Goal: Answer question/provide support: Answer question/provide support

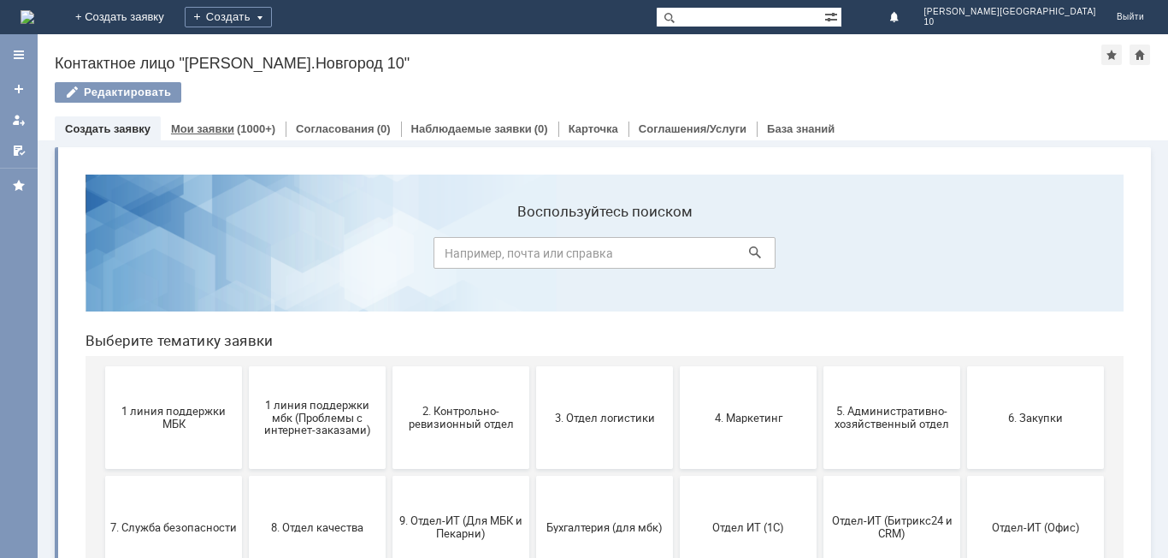
click at [225, 130] on link "Мои заявки" at bounding box center [202, 128] width 63 height 13
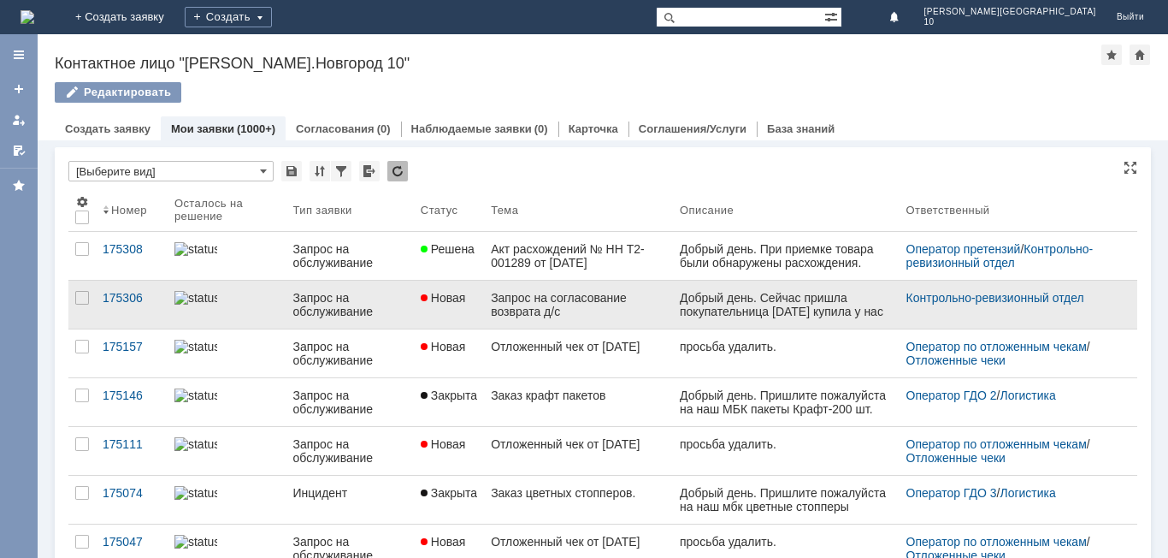
click at [529, 311] on div "Запрос на согласование возврата д/с" at bounding box center [578, 304] width 175 height 27
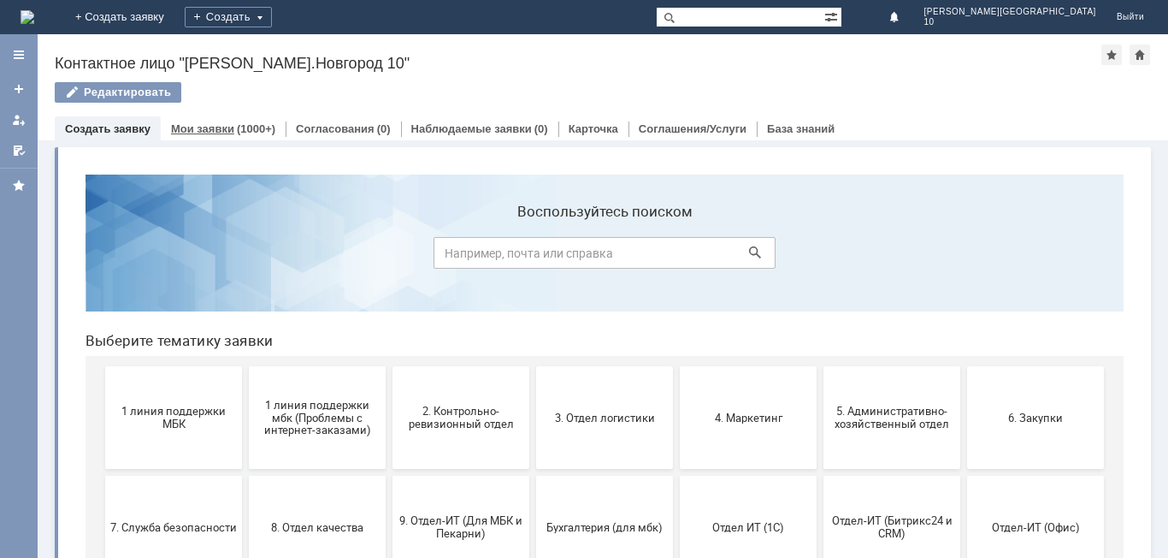
click at [244, 127] on div "(1000+)" at bounding box center [256, 128] width 38 height 13
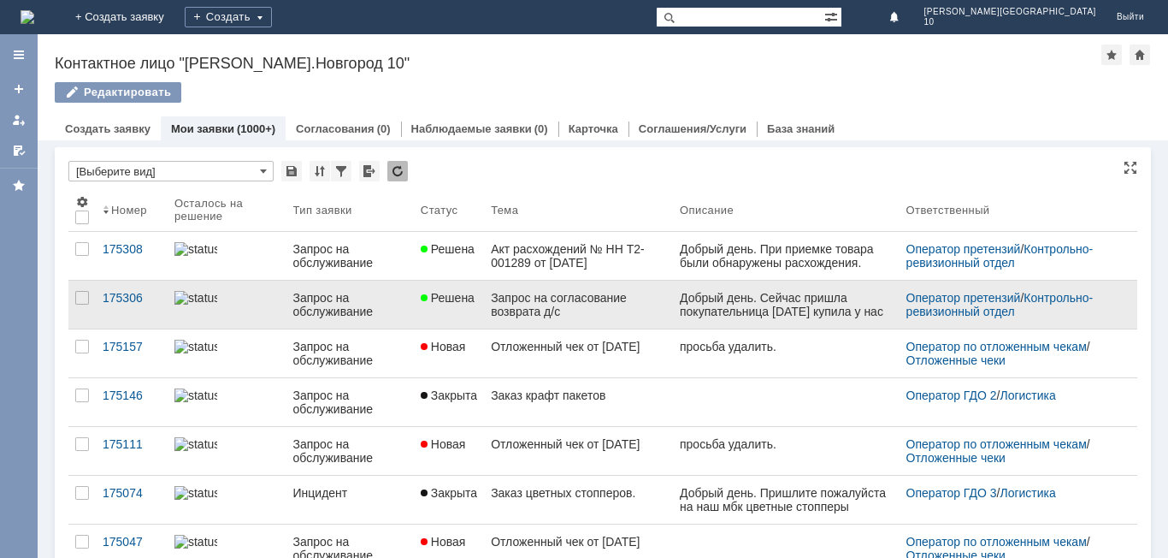
click at [575, 304] on div "Запрос на согласование возврата д/с" at bounding box center [578, 304] width 175 height 27
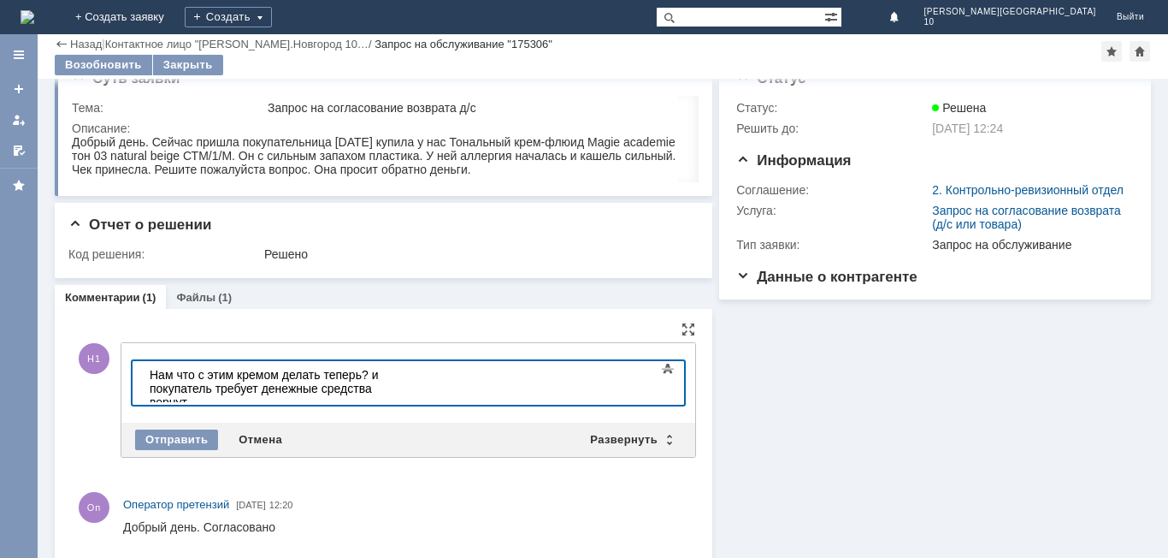
scroll to position [41, 0]
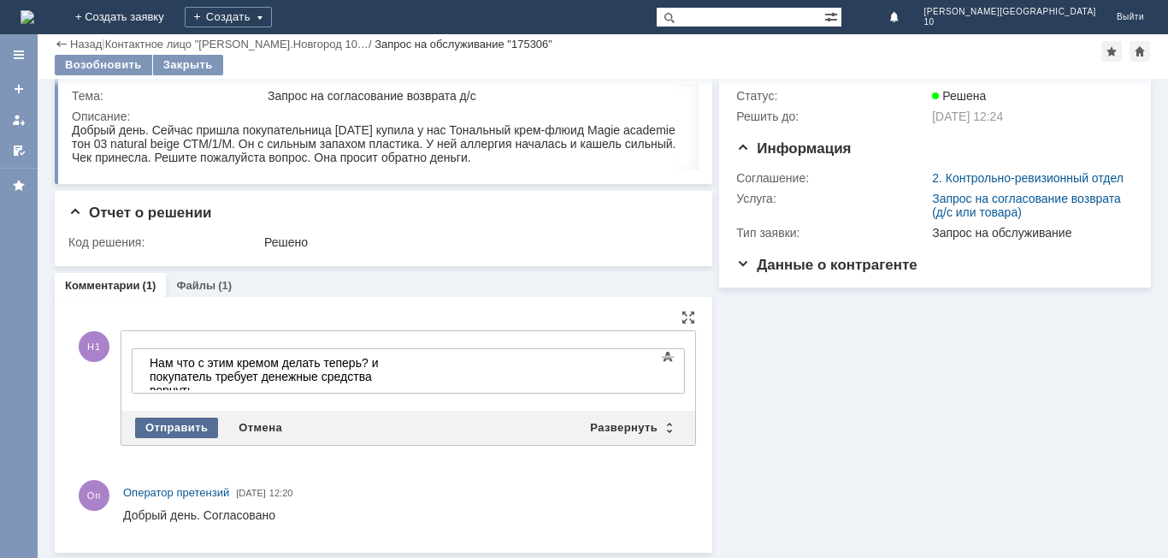
click at [200, 429] on div "Отправить" at bounding box center [176, 427] width 83 height 21
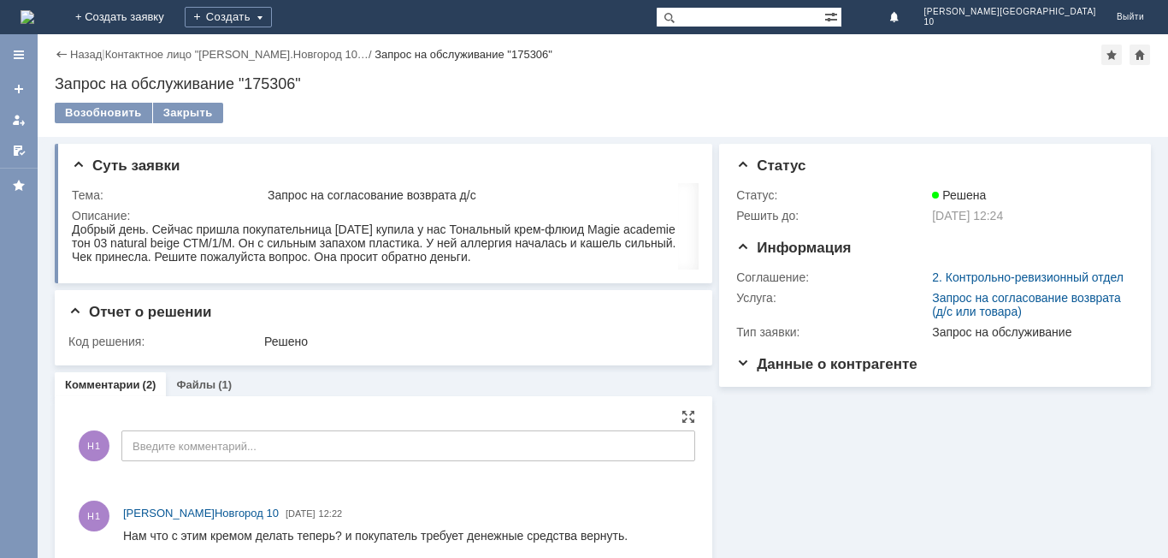
scroll to position [0, 0]
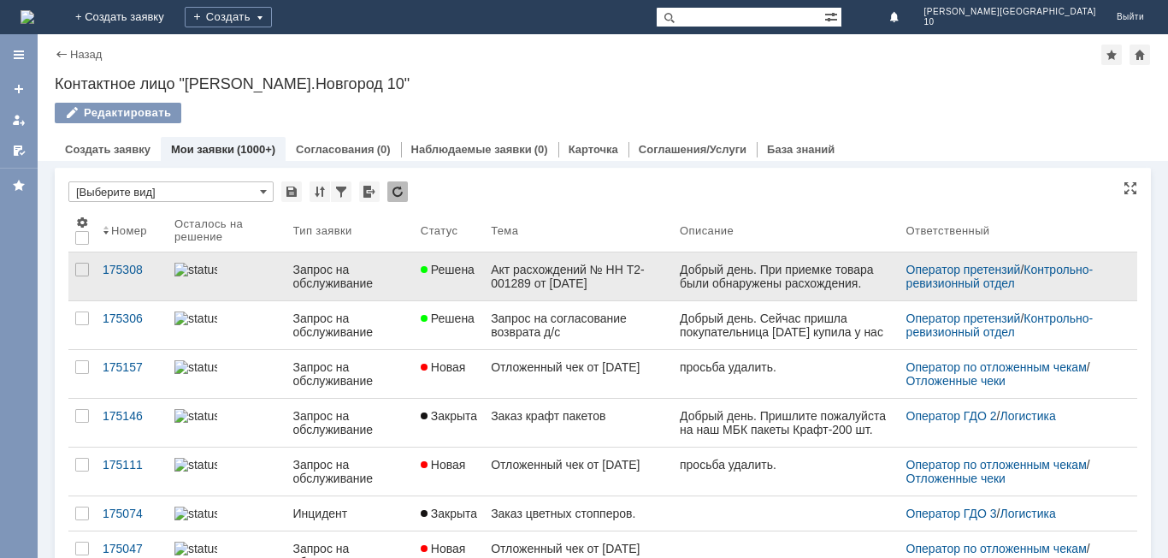
click at [525, 280] on div "Акт расхождений № НН Т2-001289 от [DATE]" at bounding box center [578, 276] width 175 height 27
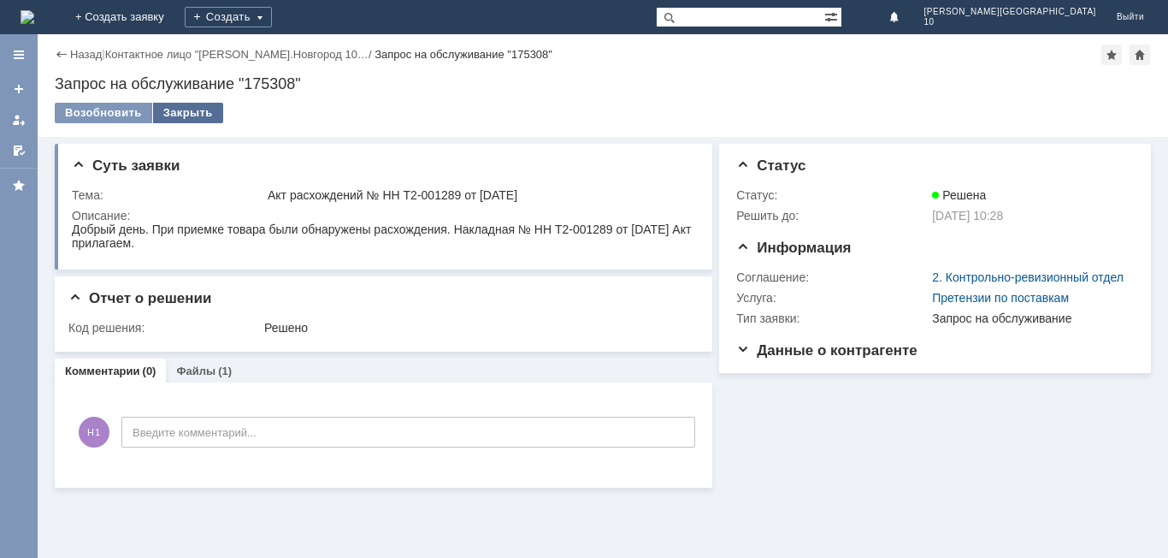
click at [189, 116] on div "Закрыть" at bounding box center [188, 113] width 70 height 21
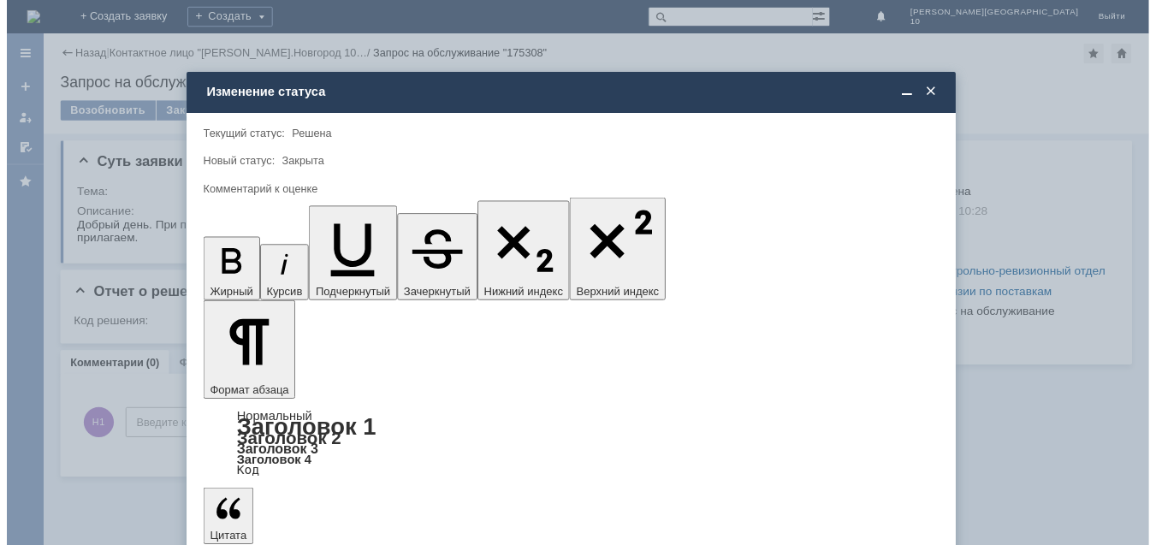
scroll to position [63, 0]
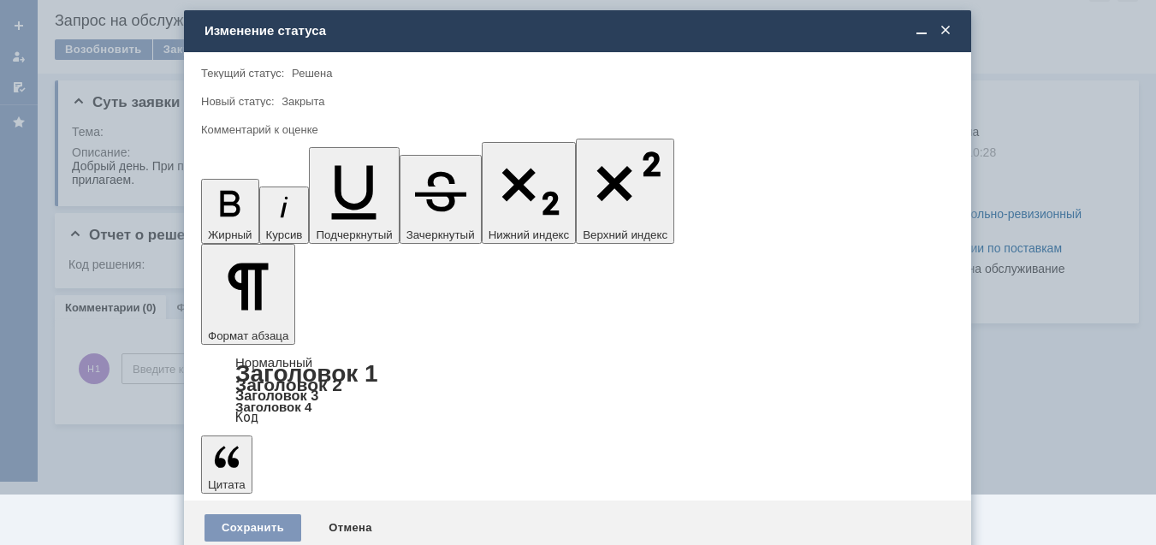
click at [286, 511] on span "5 - Отлично" at bounding box center [577, 507] width 731 height 14
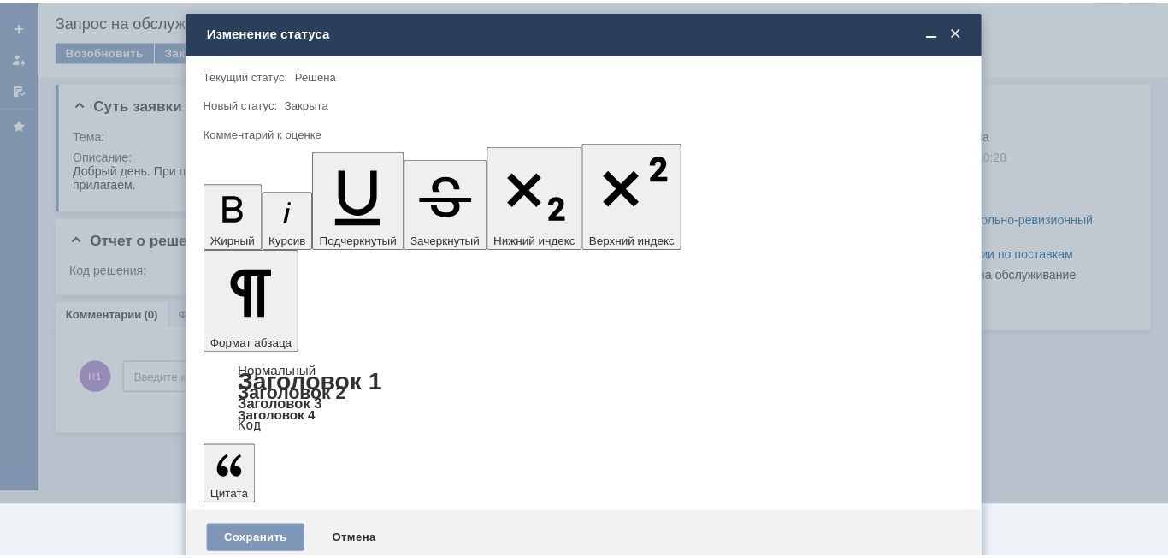
scroll to position [0, 0]
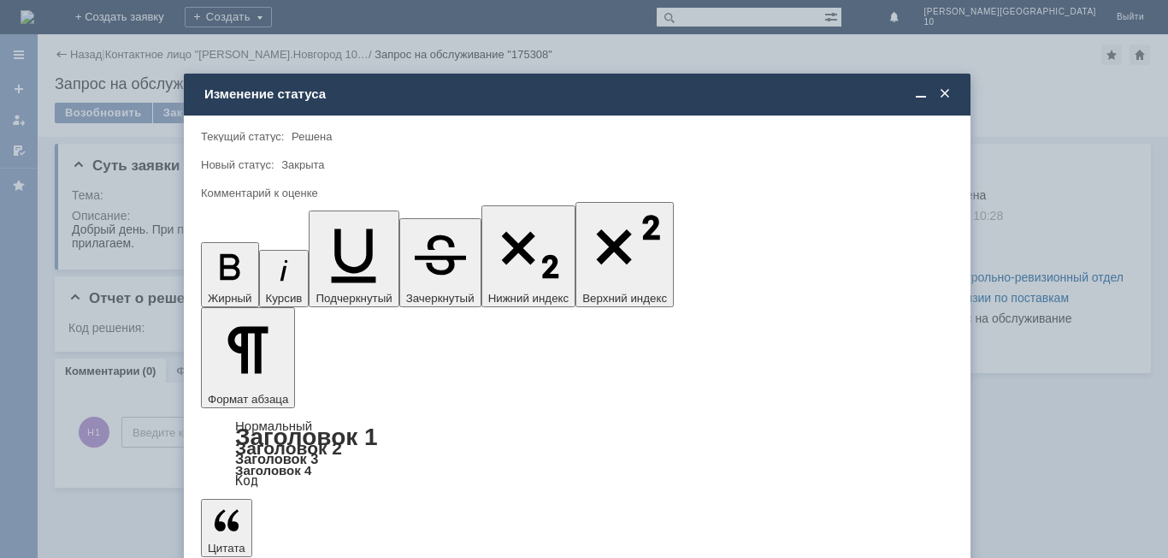
type input "5 - Отлично"
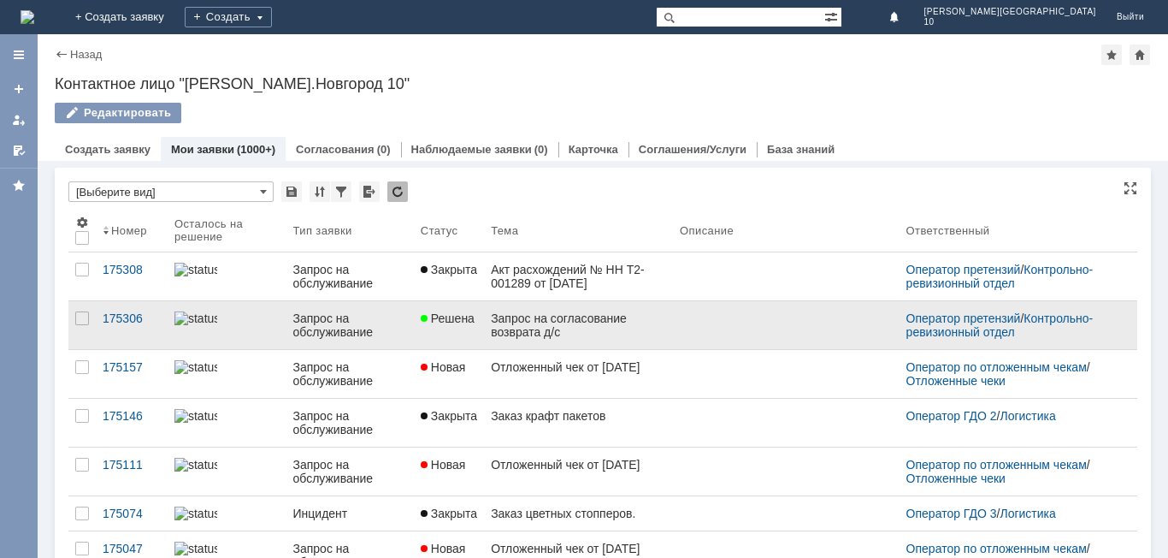
click at [542, 326] on div "Запрос на согласование возврата д/с" at bounding box center [578, 324] width 175 height 27
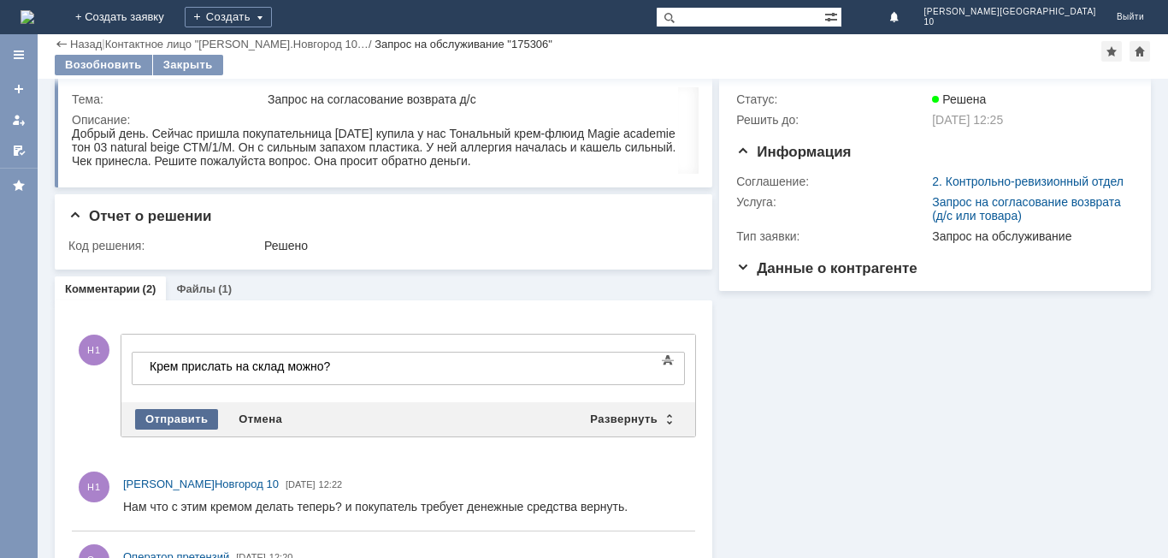
click at [176, 418] on div "Отправить" at bounding box center [176, 419] width 83 height 21
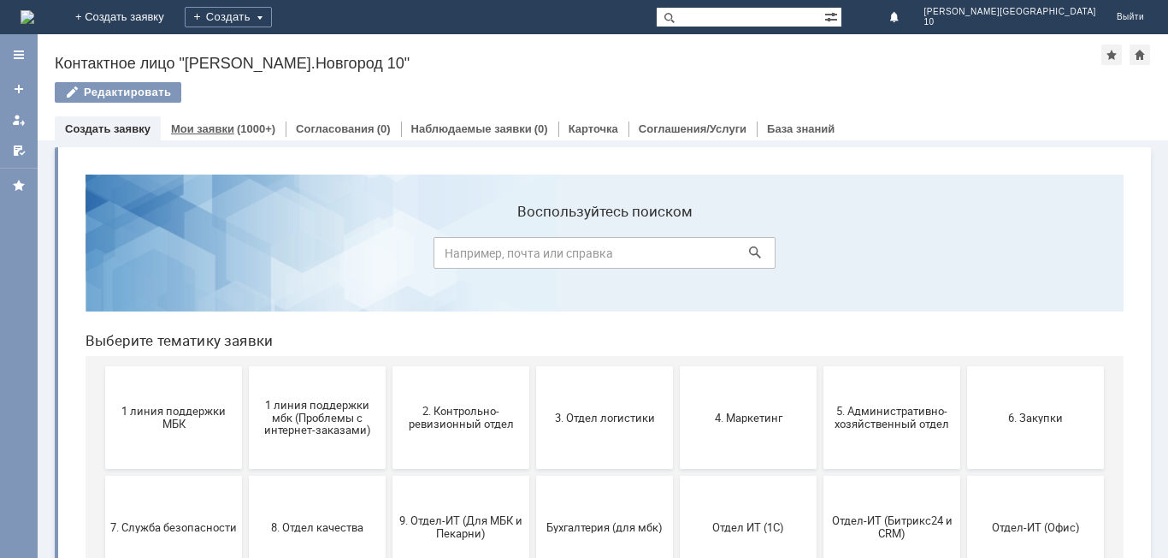
click at [219, 126] on link "Мои заявки" at bounding box center [202, 128] width 63 height 13
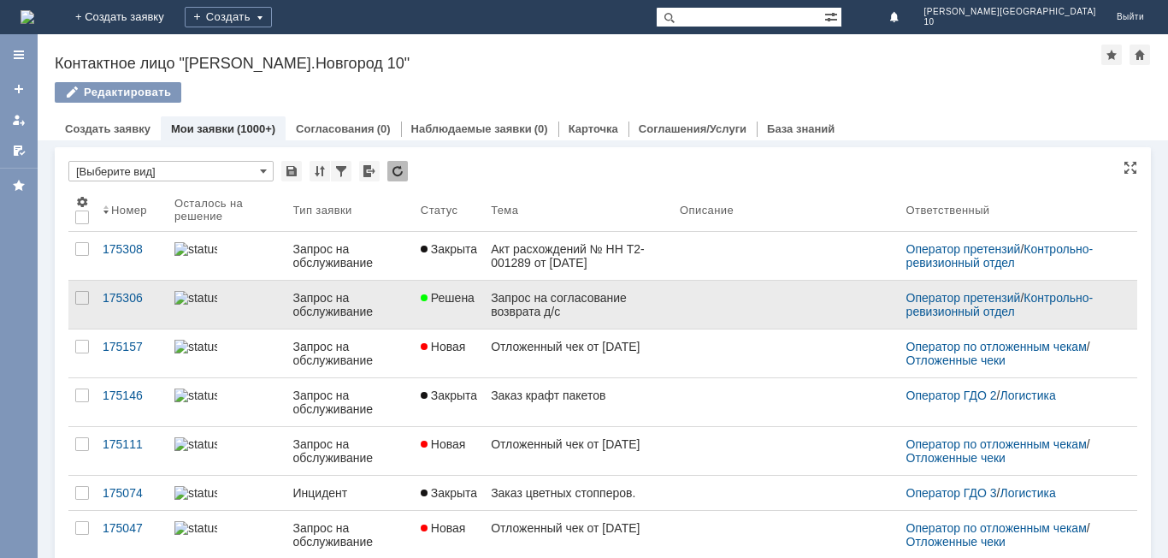
click at [535, 302] on div "Запрос на согласование возврата д/с" at bounding box center [578, 304] width 175 height 27
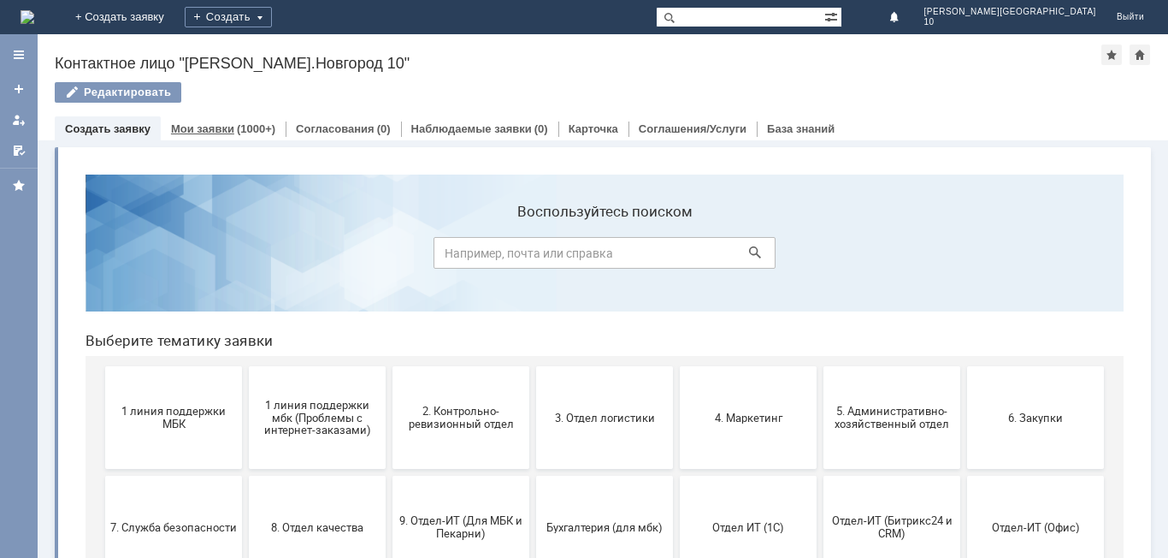
click at [210, 126] on link "Мои заявки" at bounding box center [202, 128] width 63 height 13
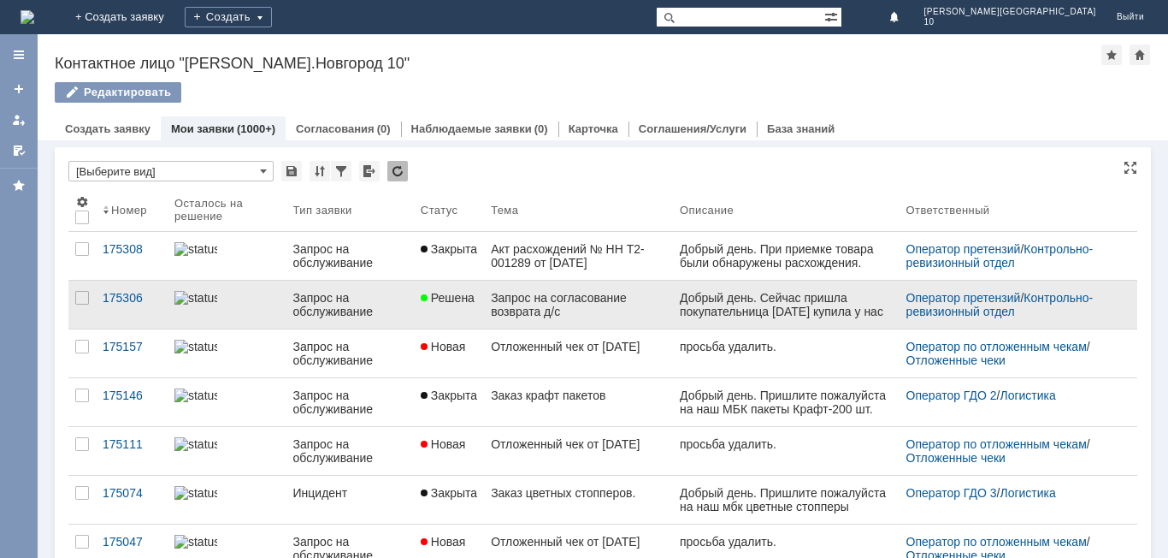
click at [536, 317] on link "Запрос на согласование возврата д/с" at bounding box center [578, 305] width 189 height 48
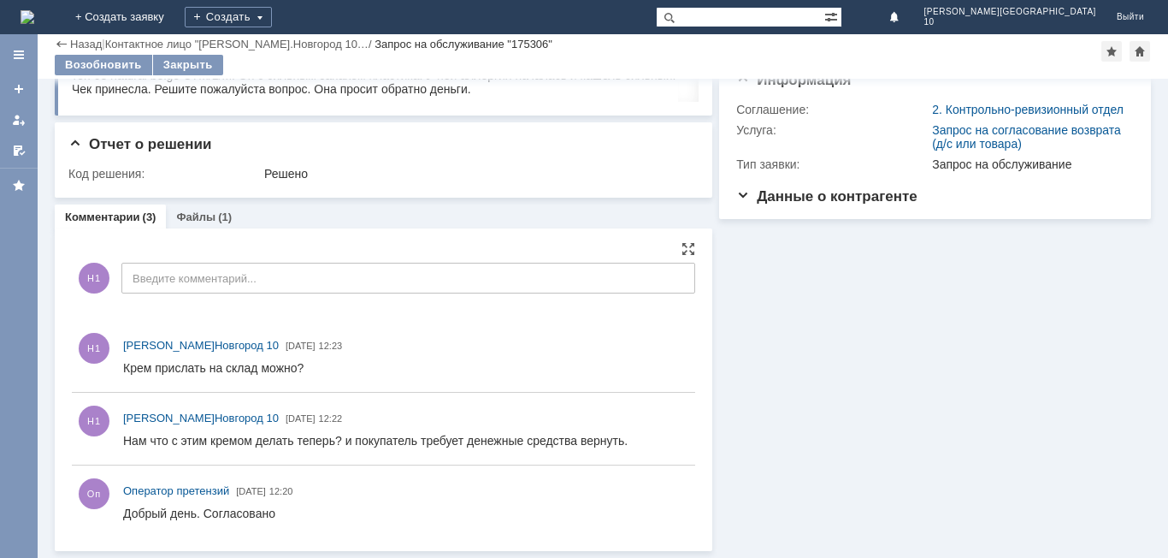
scroll to position [110, 0]
click at [174, 61] on div "Закрыть" at bounding box center [188, 65] width 70 height 21
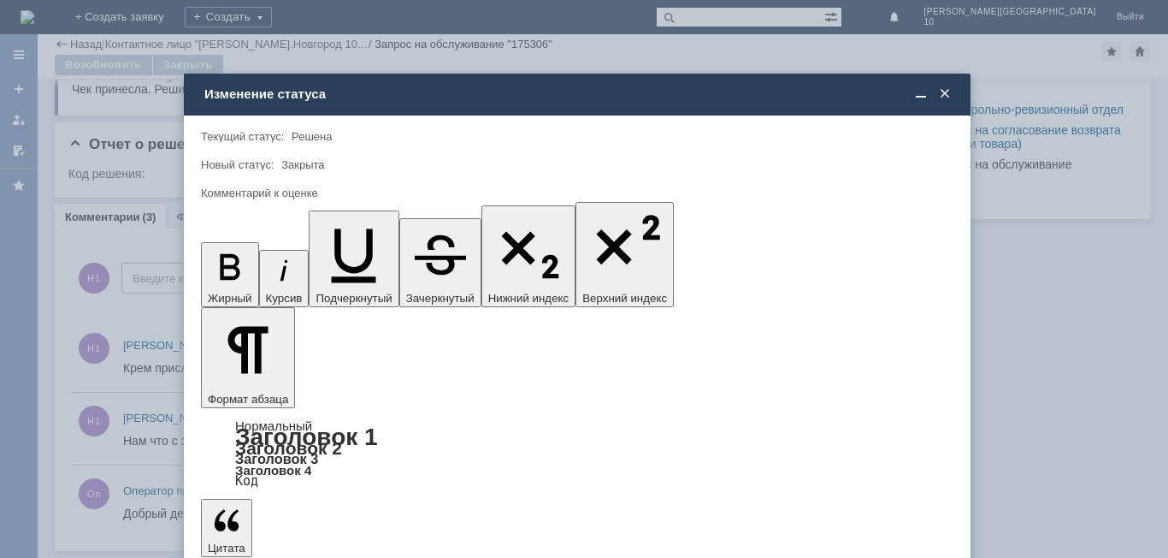
scroll to position [0, 0]
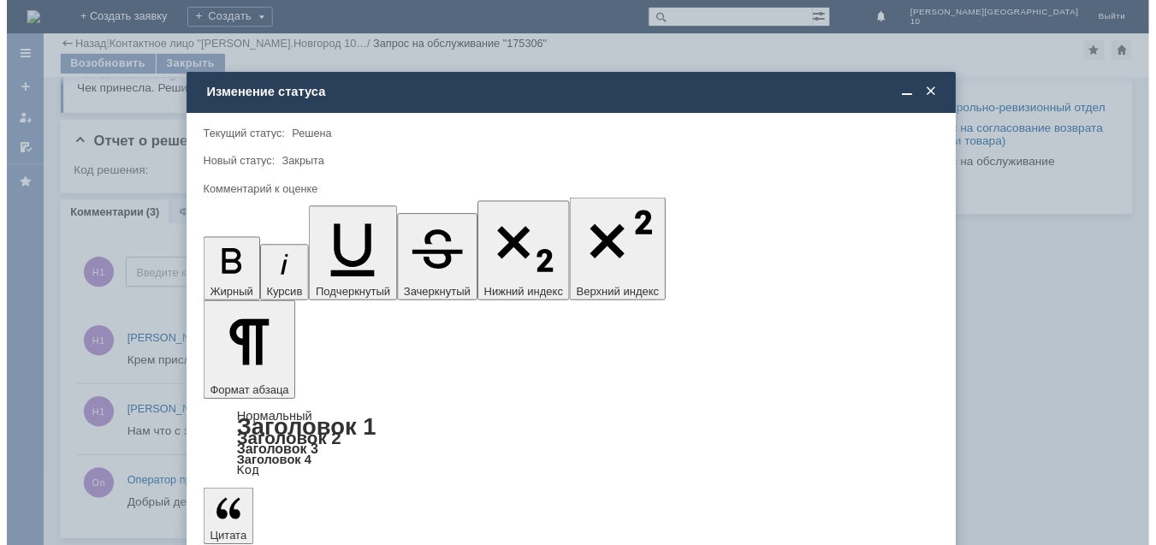
scroll to position [123, 0]
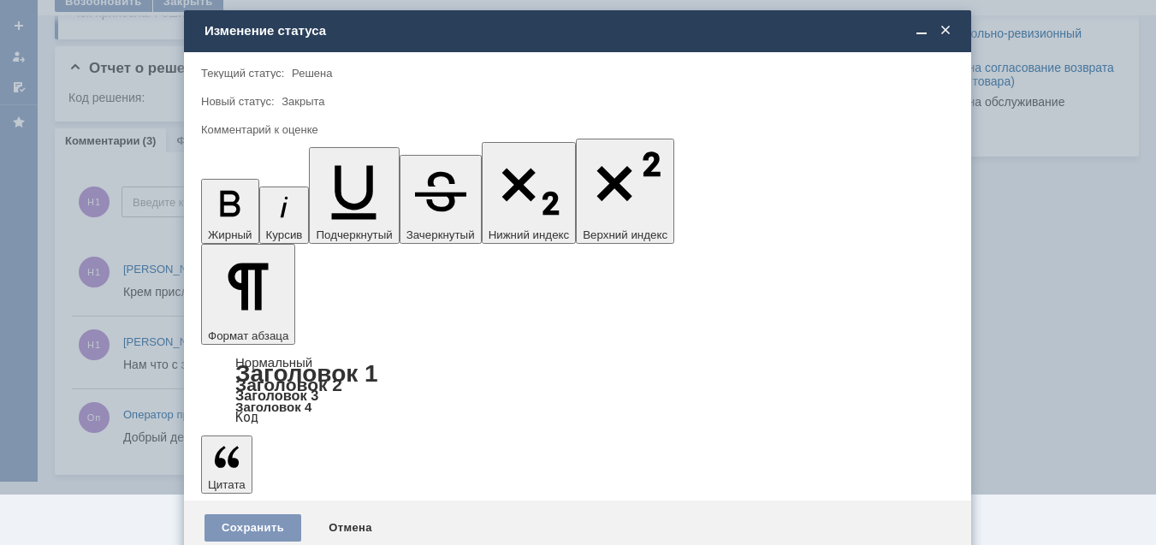
click at [253, 503] on span "5 - Отлично" at bounding box center [577, 507] width 731 height 14
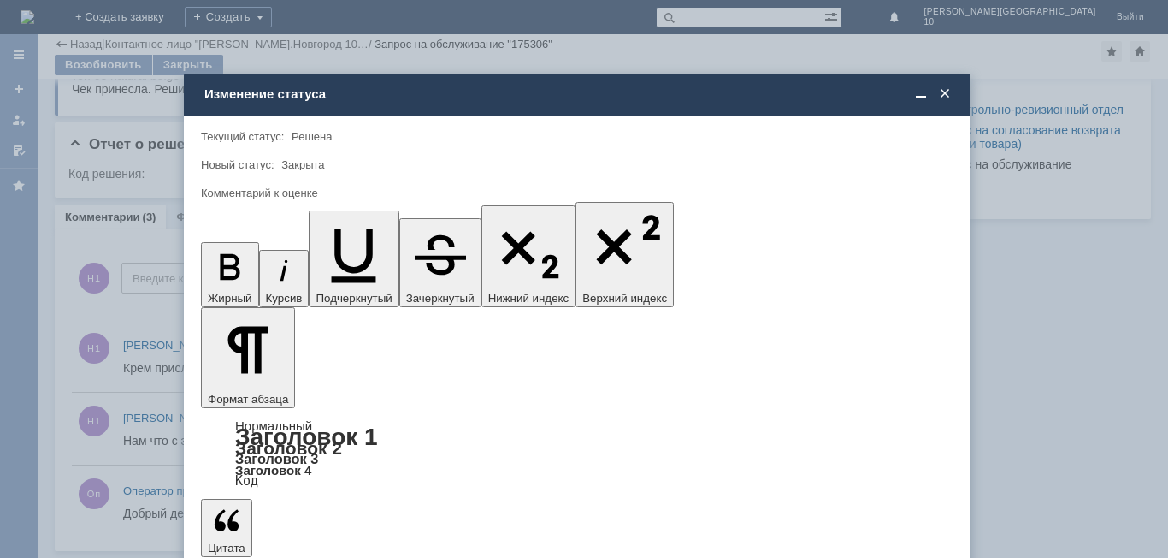
scroll to position [110, 0]
type input "5 - Отлично"
click at [940, 91] on span at bounding box center [945, 93] width 17 height 15
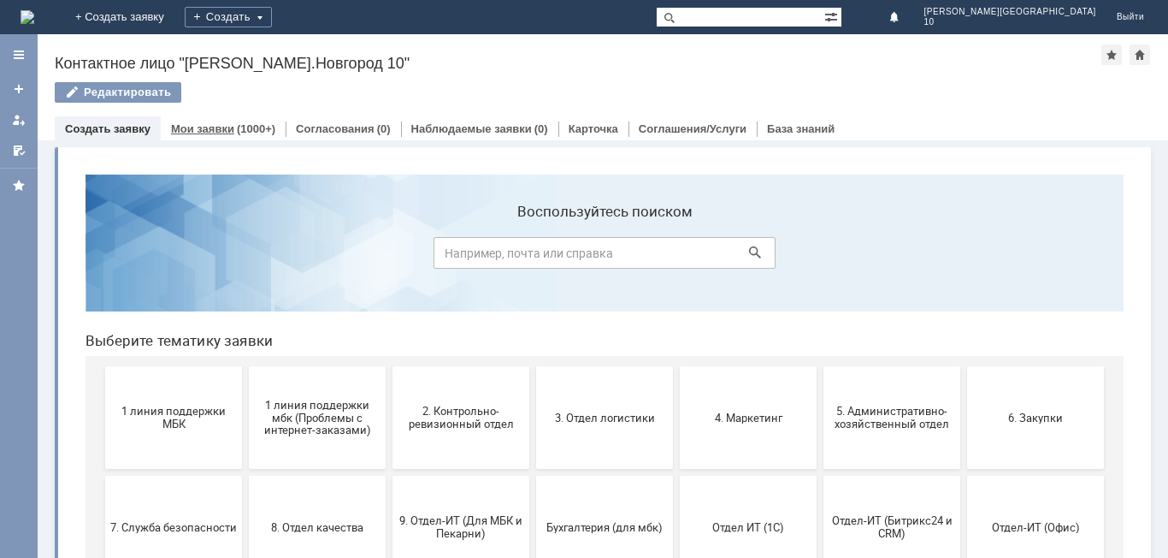
click at [230, 122] on div "Мои заявки (1000+)" at bounding box center [223, 128] width 125 height 25
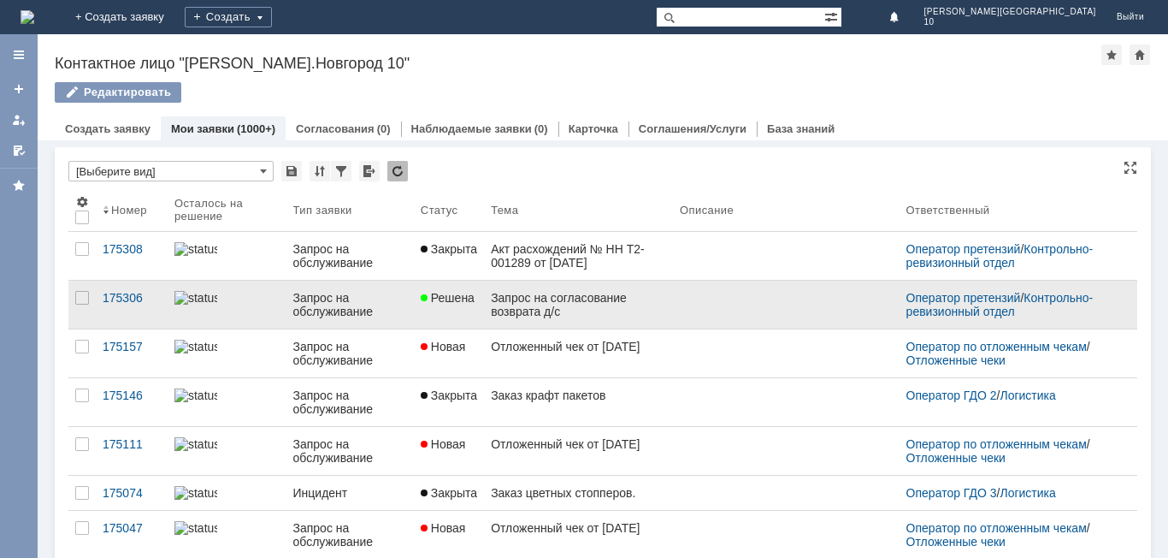
click at [514, 312] on div "Запрос на согласование возврата д/с" at bounding box center [578, 304] width 175 height 27
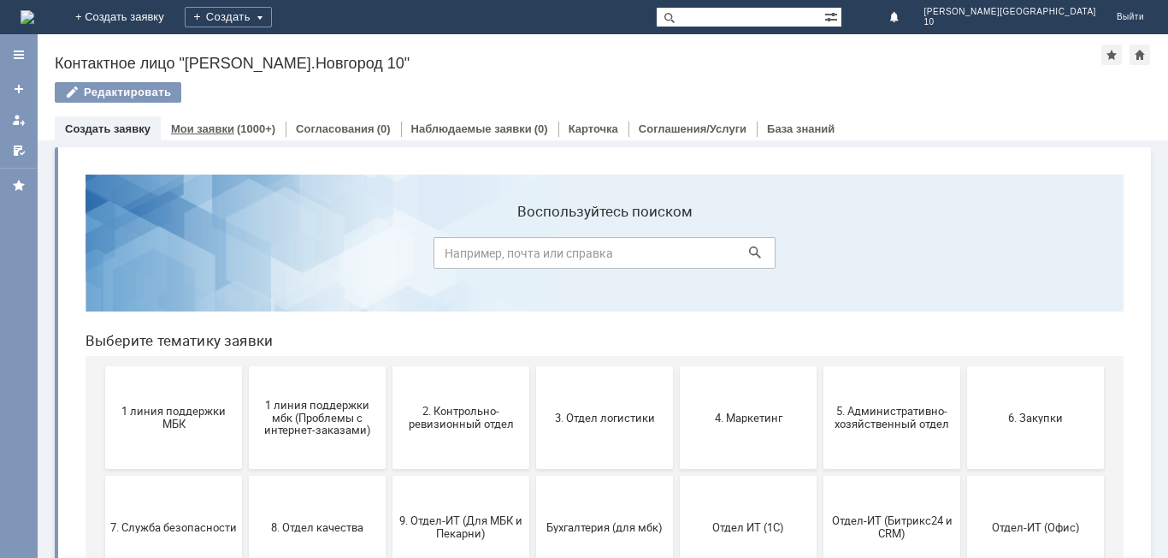
click at [202, 129] on link "Мои заявки" at bounding box center [202, 128] width 63 height 13
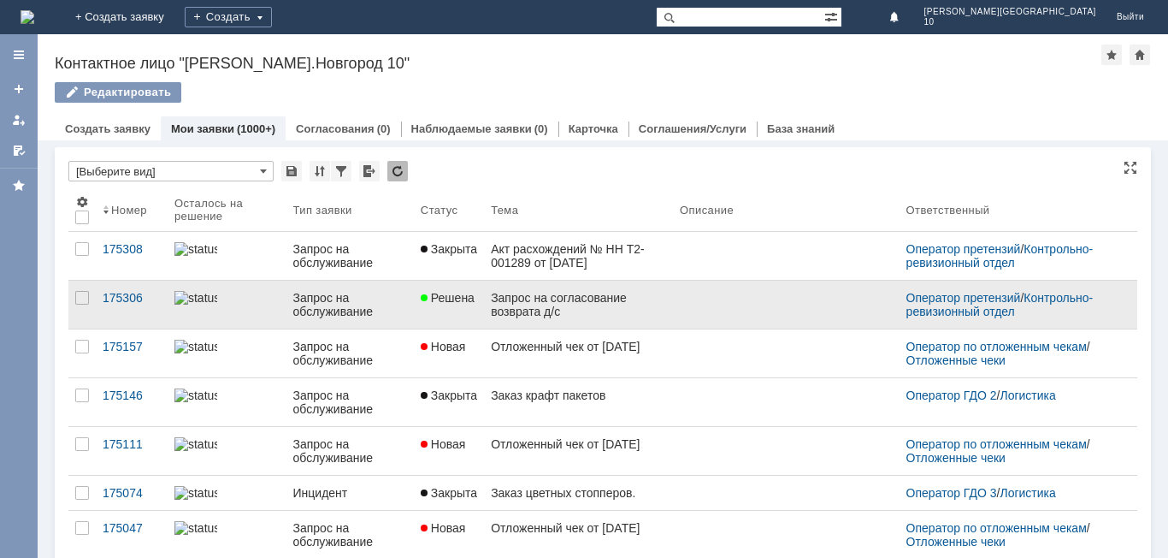
click at [484, 300] on link "Запрос на согласование возврата д/с" at bounding box center [578, 305] width 189 height 48
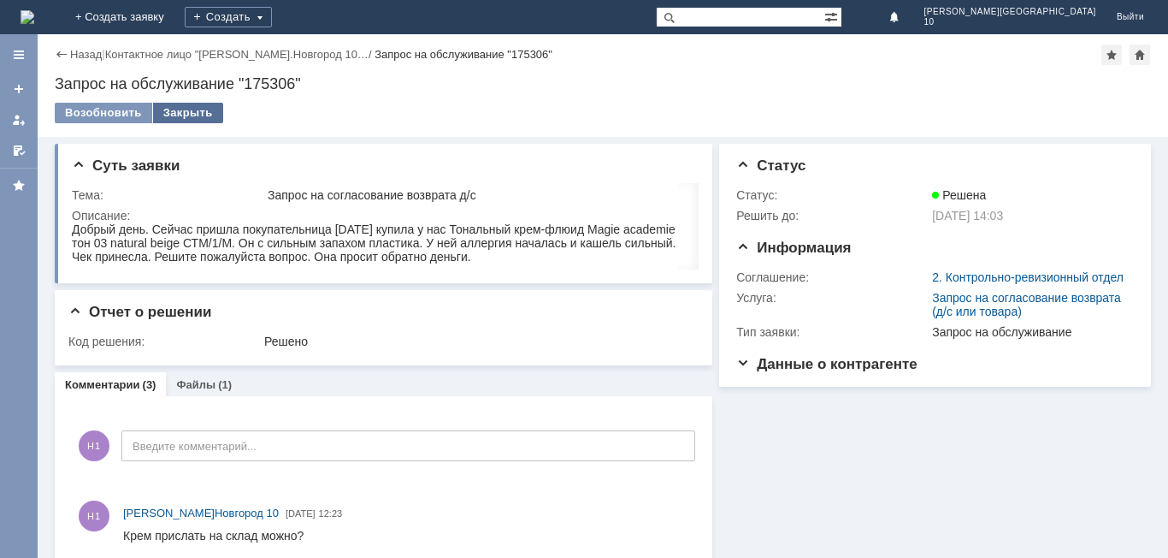
click at [191, 115] on div "Закрыть" at bounding box center [188, 113] width 70 height 21
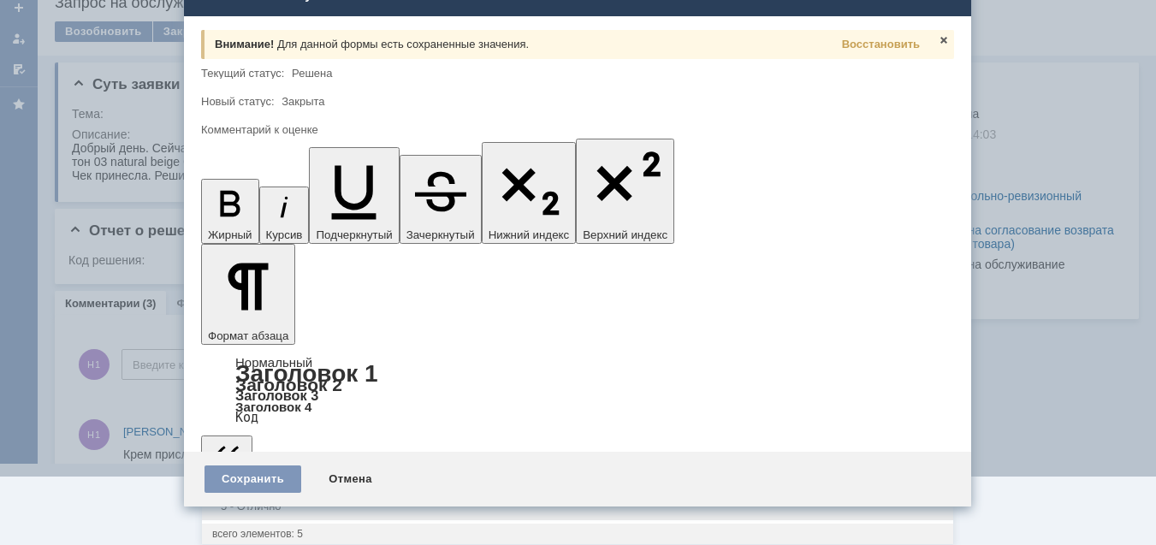
click at [278, 507] on span "5 - Отлично" at bounding box center [577, 507] width 731 height 14
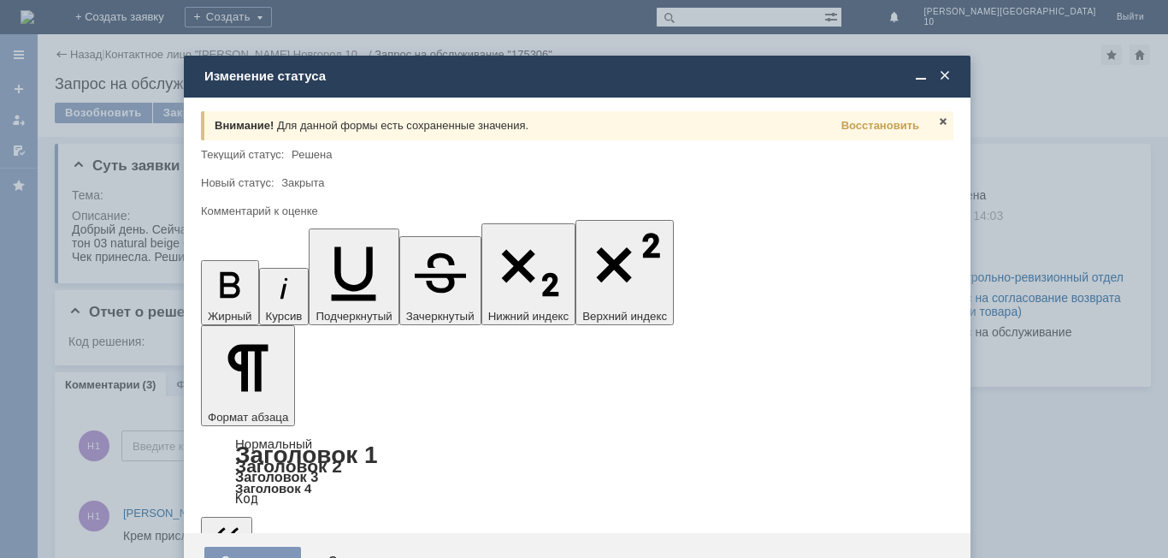
type input "5 - Отлично"
click at [228, 547] on div "Сохранить" at bounding box center [252, 560] width 97 height 27
